Goal: Find specific page/section: Find specific page/section

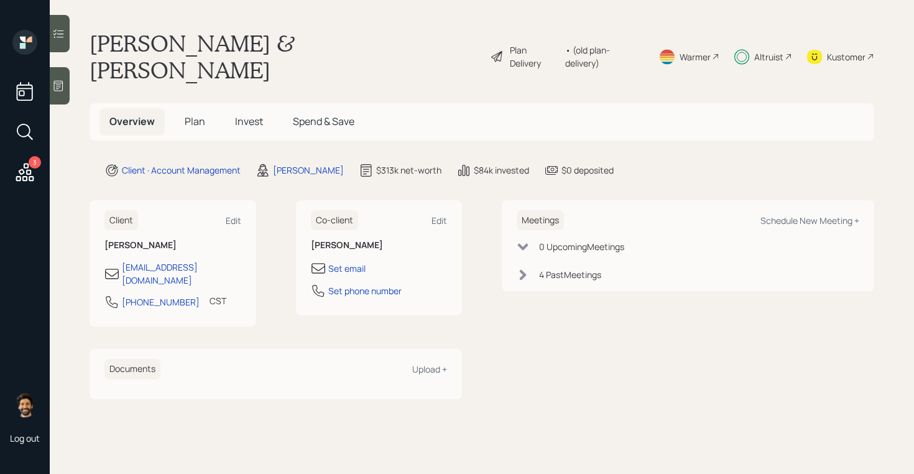
click at [784, 45] on div "Altruist" at bounding box center [763, 56] width 58 height 53
